Goal: Task Accomplishment & Management: Complete application form

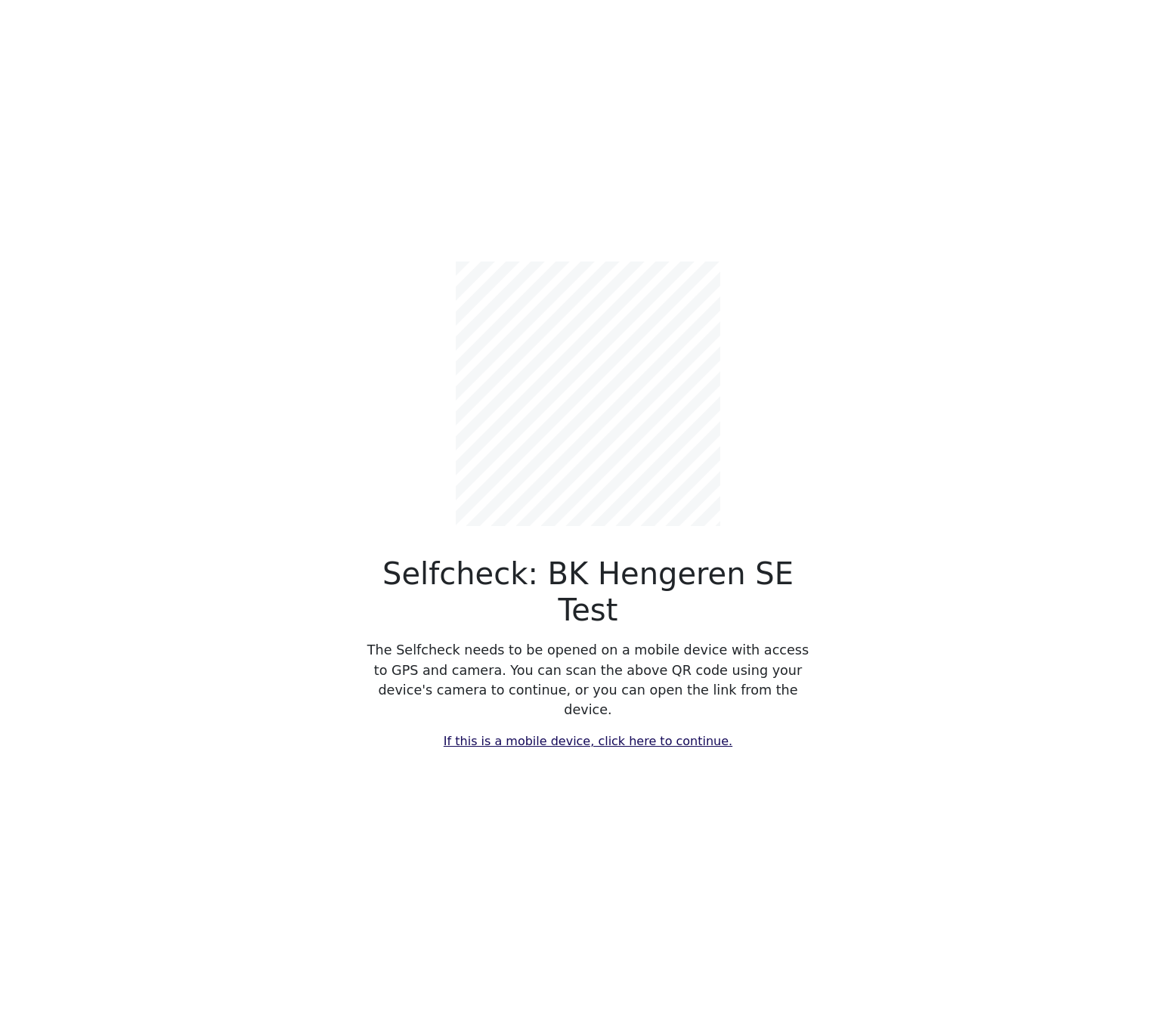
click at [599, 728] on div "Selfcheck: BK Hengeren SE Test The Selfcheck needs to be opened on a mobile dev…" at bounding box center [587, 506] width 997 height 1012
click at [604, 733] on link "If this is a mobile device, click here to continue." at bounding box center [587, 740] width 289 height 14
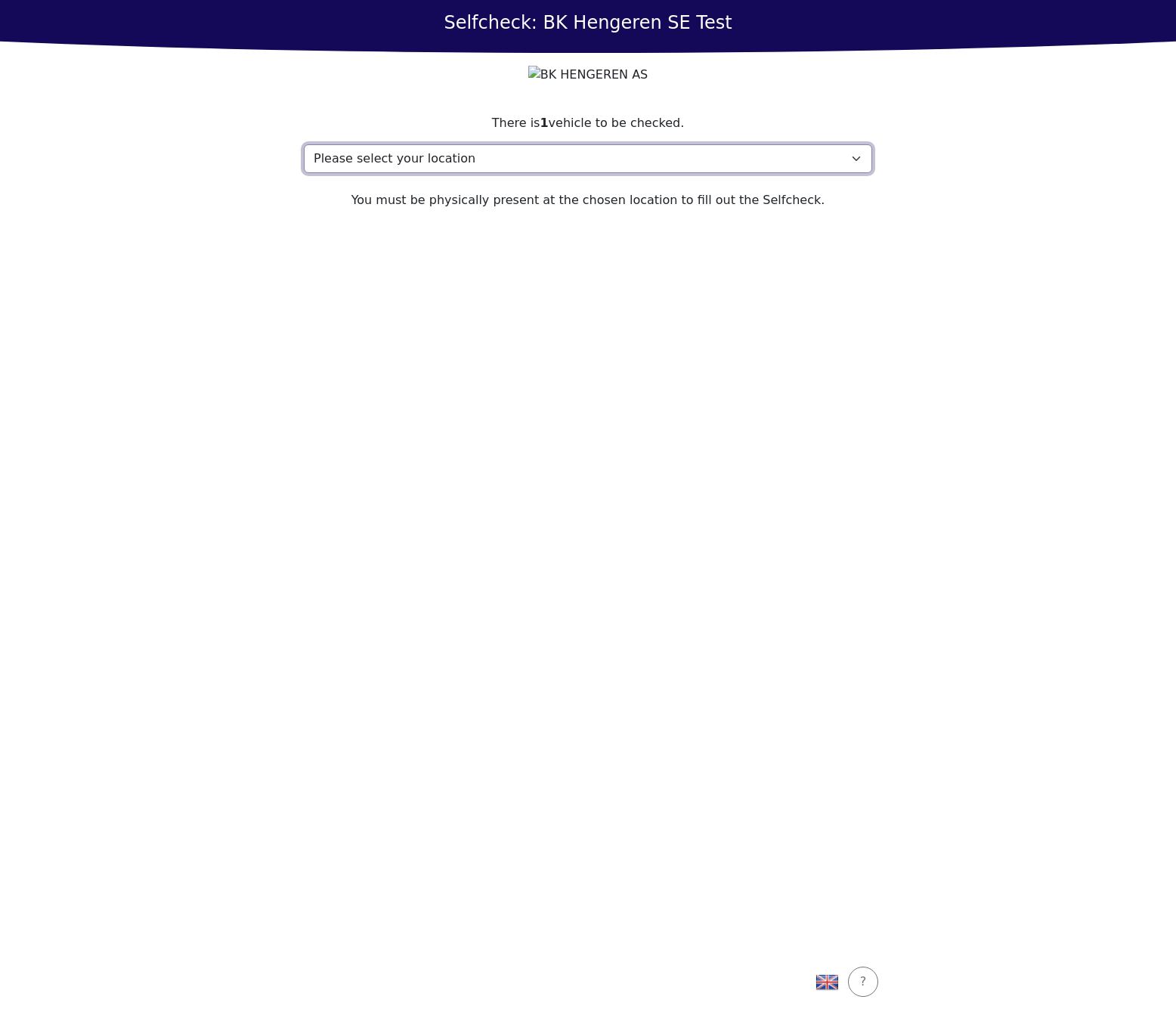
click at [566, 173] on select "Please select your location Address, [STREET_ADDRESS] My location isn't listed" at bounding box center [587, 159] width 568 height 29
select select "4789"
click at [304, 173] on select "Please select your location Address, [STREET_ADDRESS] My location isn't listed" at bounding box center [587, 159] width 568 height 29
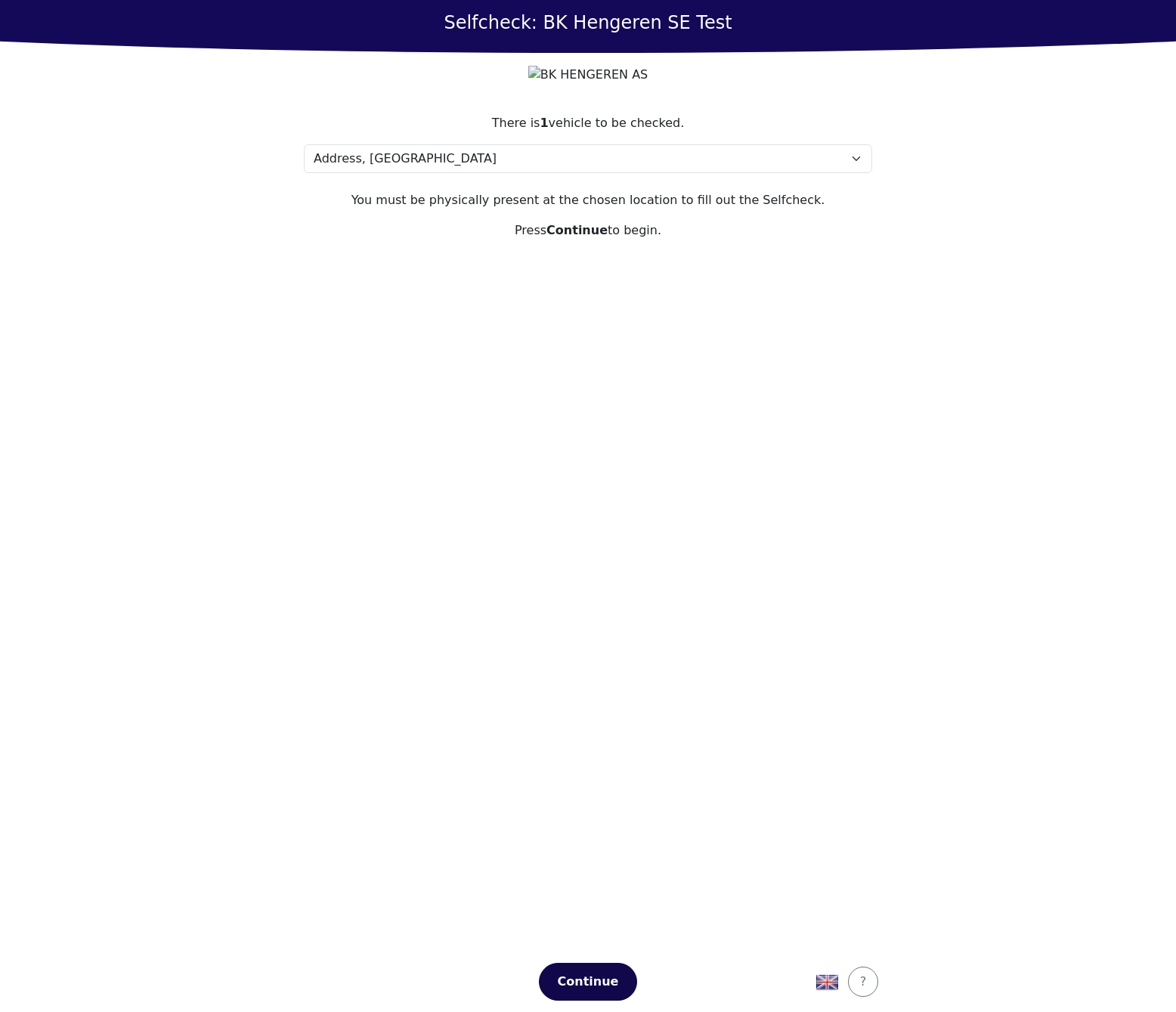
click at [592, 992] on button "Continue" at bounding box center [588, 980] width 98 height 37
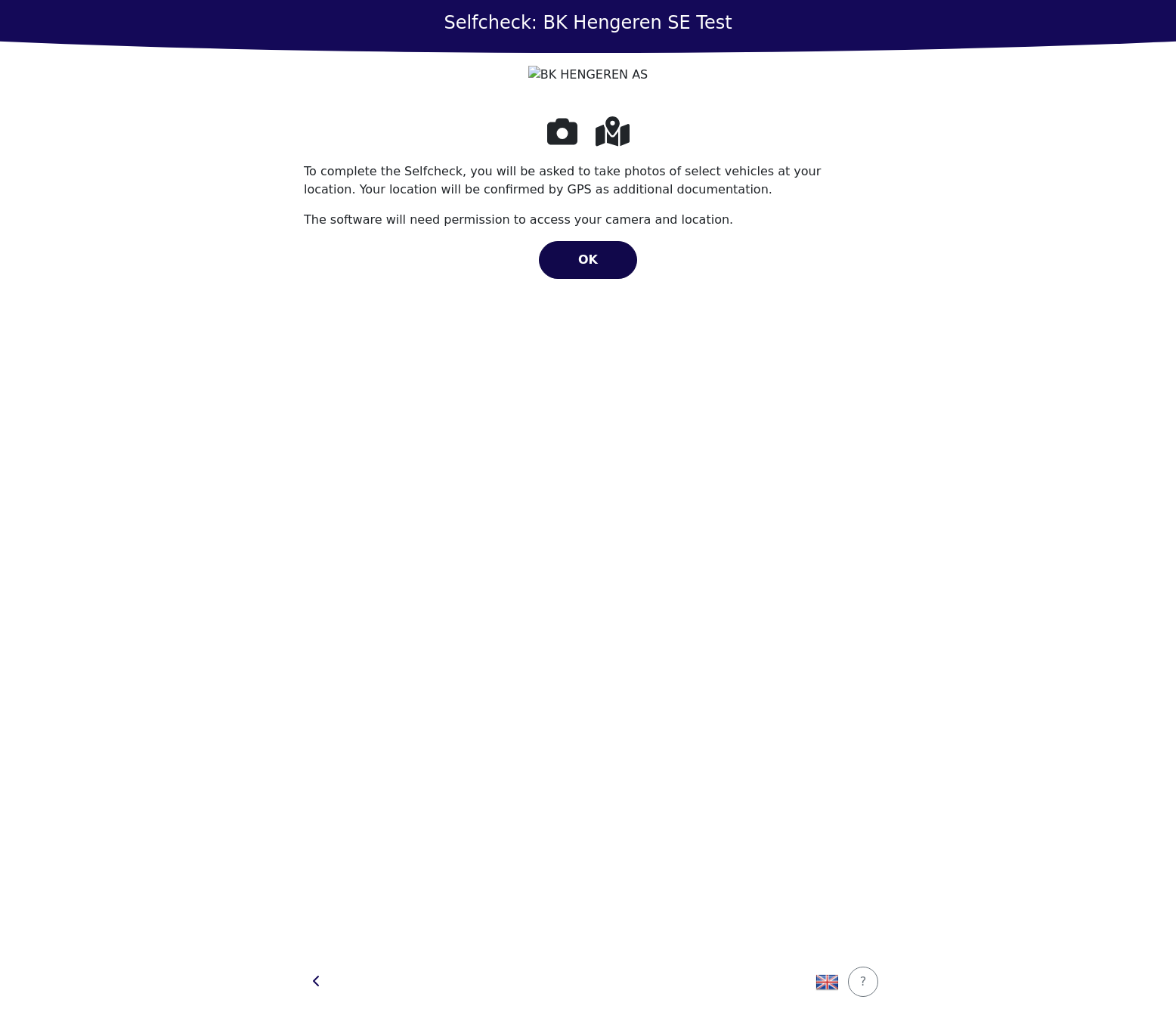
click at [583, 267] on span "OK" at bounding box center [588, 259] width 20 height 14
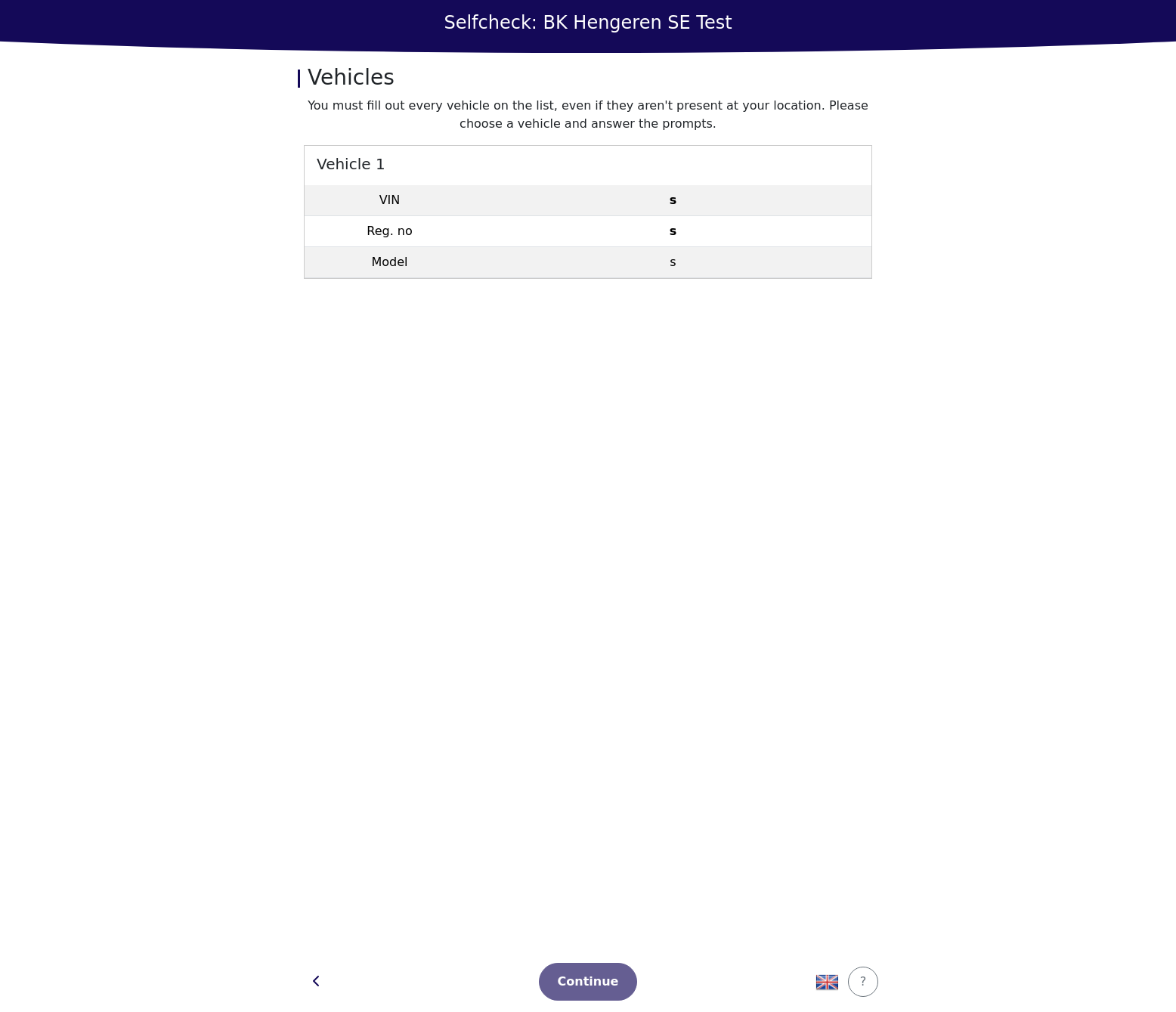
click at [721, 193] on td "s" at bounding box center [673, 200] width 397 height 31
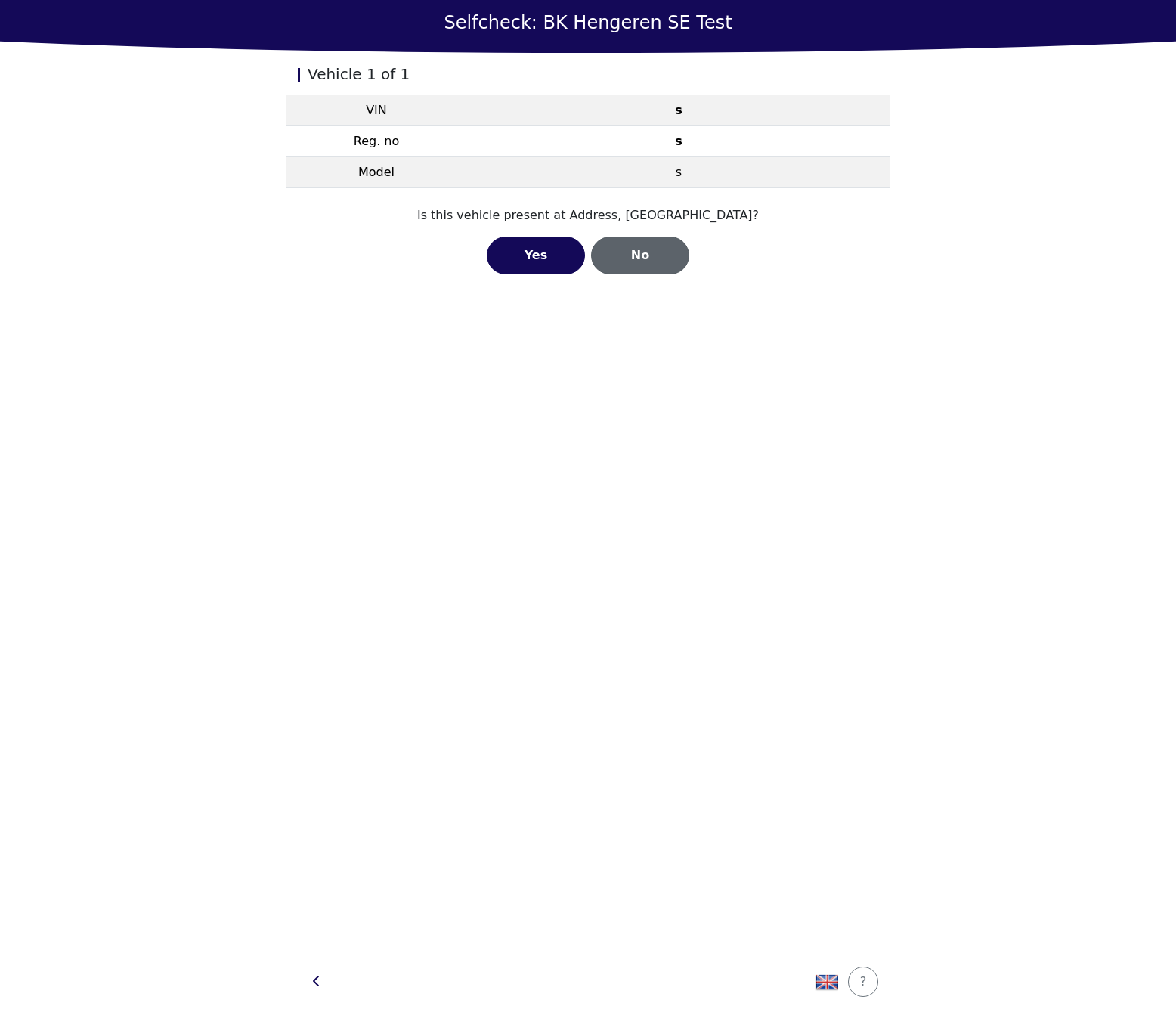
click at [635, 244] on button "No" at bounding box center [640, 254] width 98 height 37
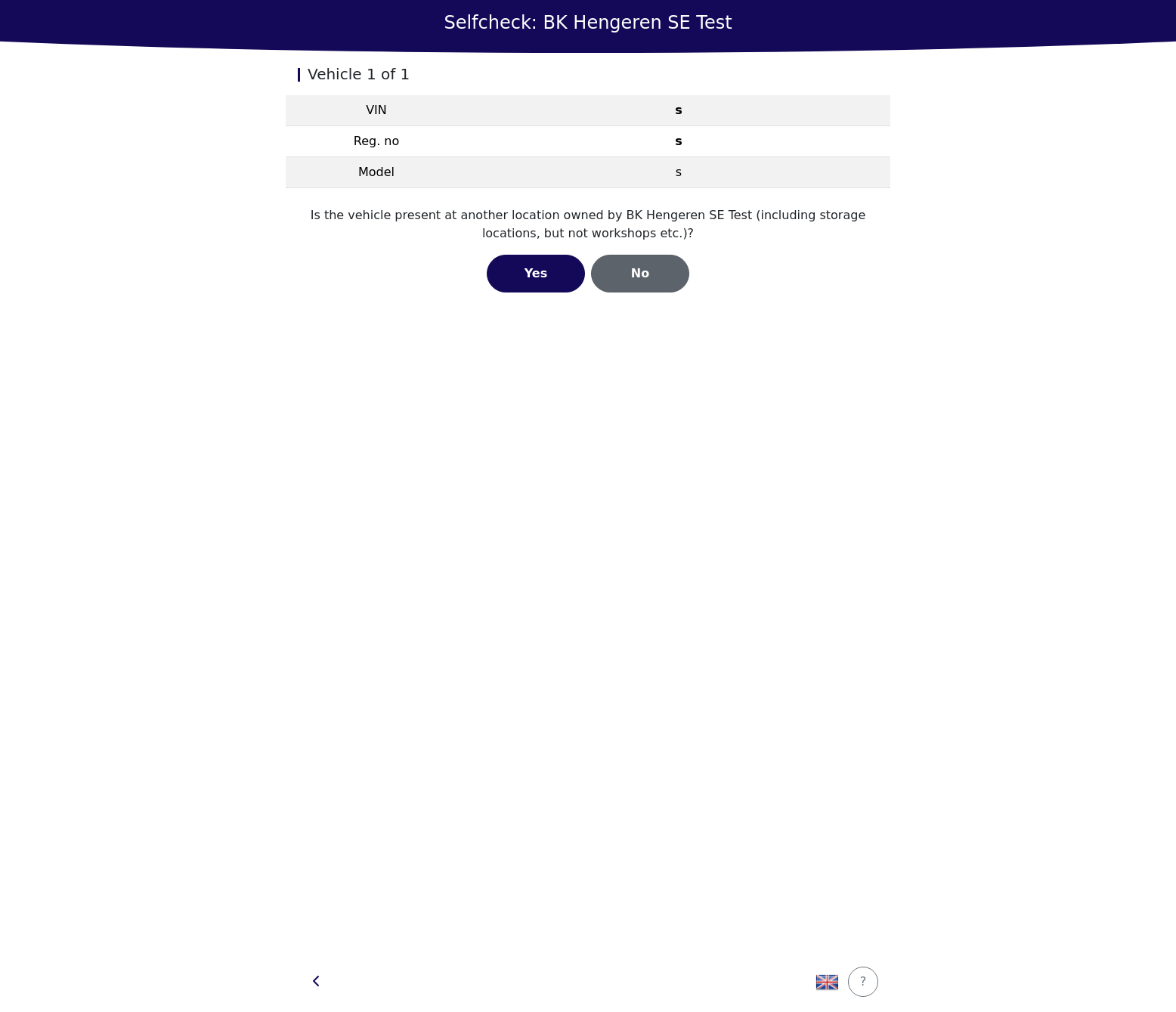
click at [634, 270] on div "No" at bounding box center [640, 274] width 67 height 18
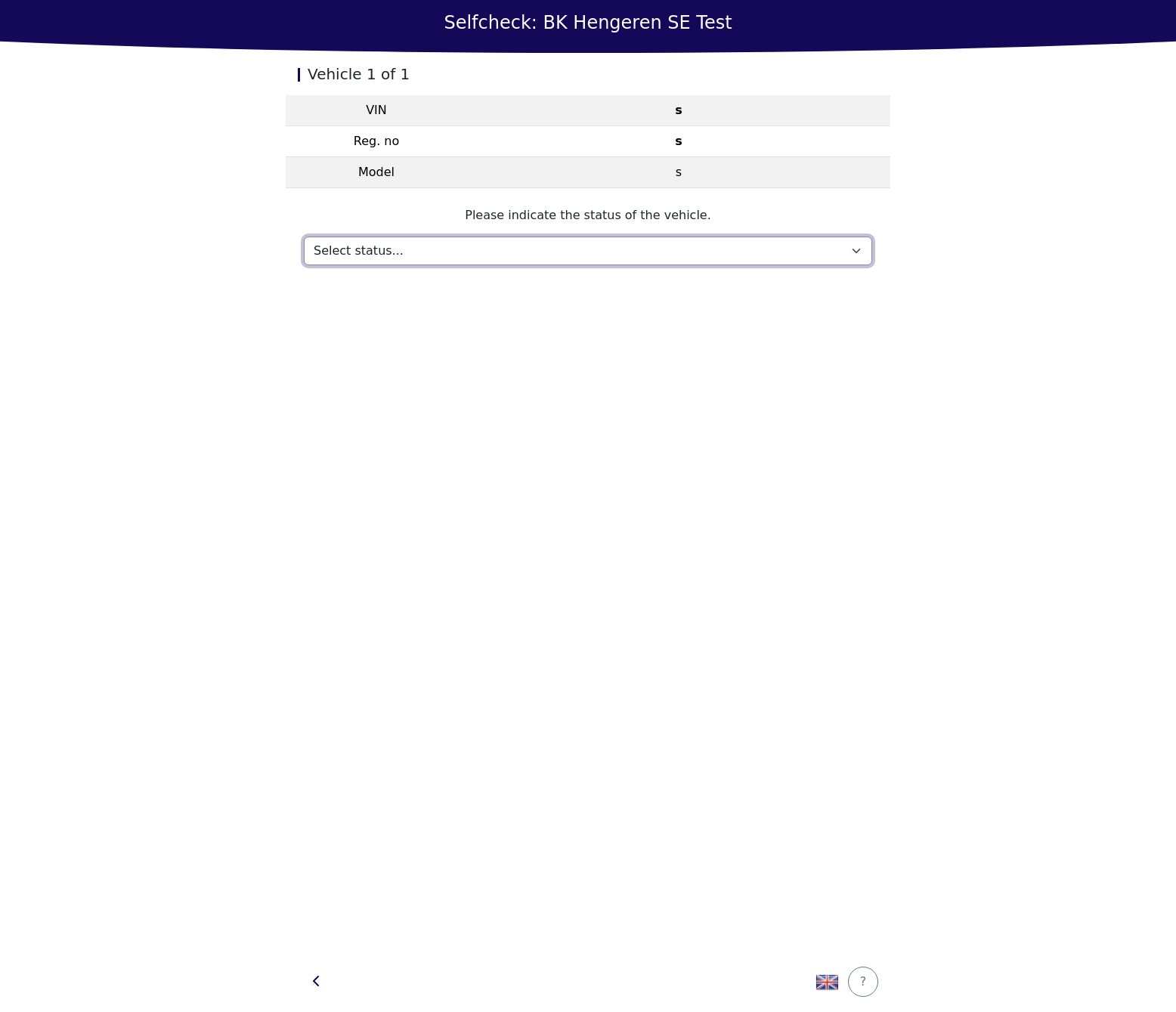
click at [595, 244] on select "Select status... Maintenance Sold and delivered Not received In test drive Miss…" at bounding box center [587, 250] width 568 height 29
select select "559"
click at [304, 236] on select "Select status... Maintenance Sold and delivered Not received In test drive Miss…" at bounding box center [587, 250] width 568 height 29
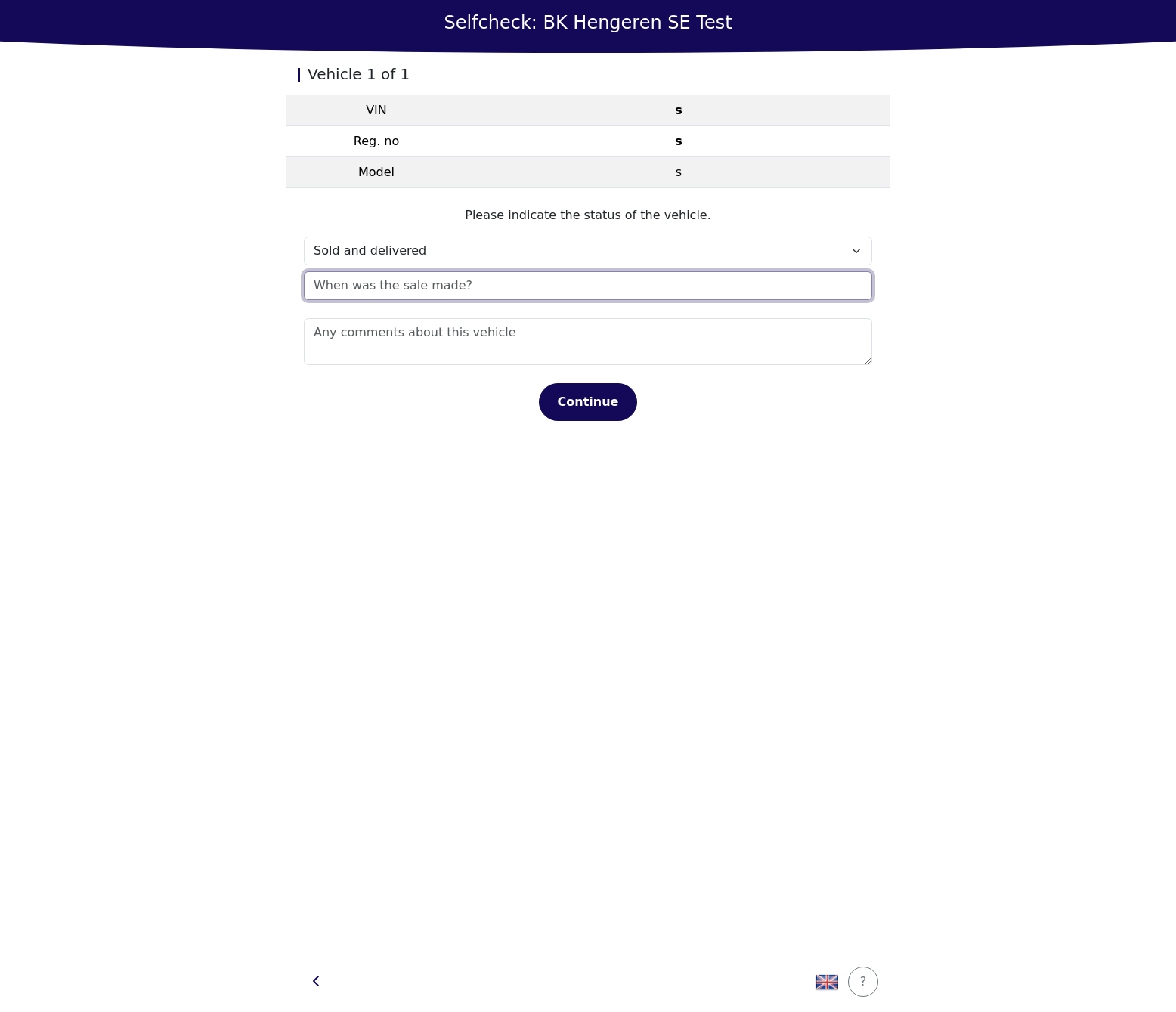
click at [418, 285] on div "x [DATE] - [DATE] 2020 2021 2022 2023 2024 2025 2026 2027 2028 2029 [DATE] Feb …" at bounding box center [587, 285] width 568 height 29
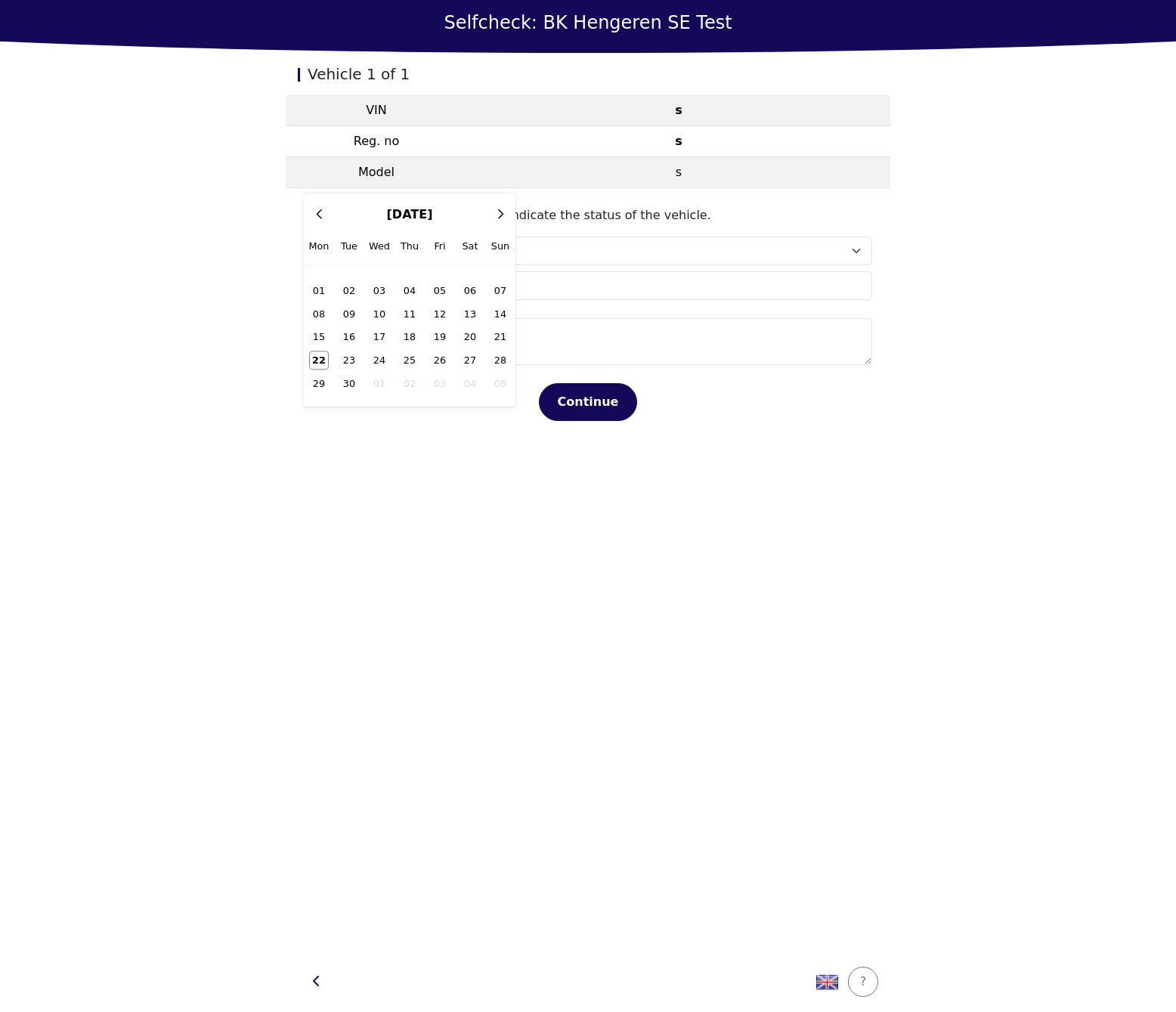
click at [309, 636] on div "Vehicle 1 of 1 VIN s Reg. no s Model s Please indicate the status of the vehicl…" at bounding box center [587, 502] width 605 height 898
